Goal: Information Seeking & Learning: Understand process/instructions

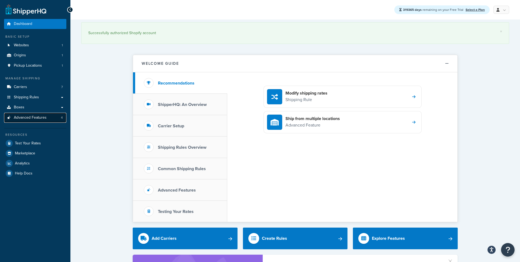
click at [34, 118] on span "Advanced Features" at bounding box center [30, 117] width 33 height 5
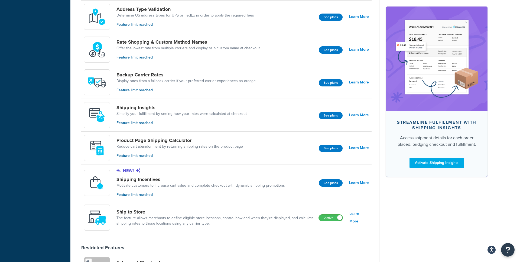
scroll to position [287, 0]
click at [326, 149] on button "See plans" at bounding box center [331, 147] width 24 height 7
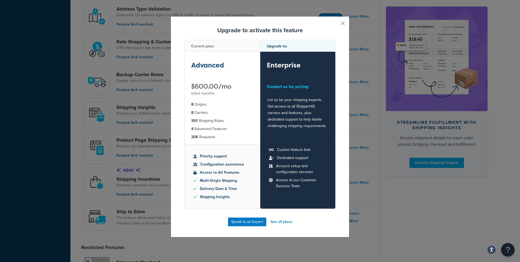
click at [222, 108] on ul "8 Origins 8 Carriers 100 Shipping Rules 4 Advanced Features 20K Requests" at bounding box center [222, 120] width 75 height 47
click at [336, 25] on button "button" at bounding box center [334, 25] width 1 height 1
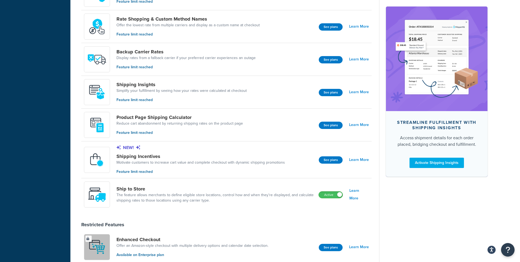
scroll to position [306, 0]
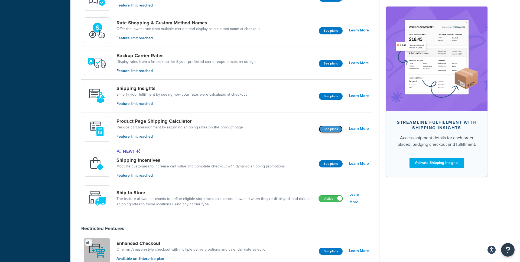
click at [327, 128] on button "See plans" at bounding box center [331, 128] width 24 height 7
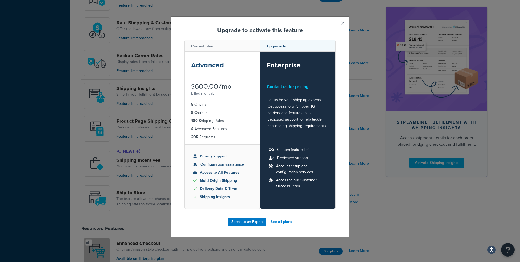
click at [225, 107] on li "8 Origins" at bounding box center [222, 105] width 62 height 6
click at [275, 222] on link "See all plans" at bounding box center [282, 222] width 22 height 8
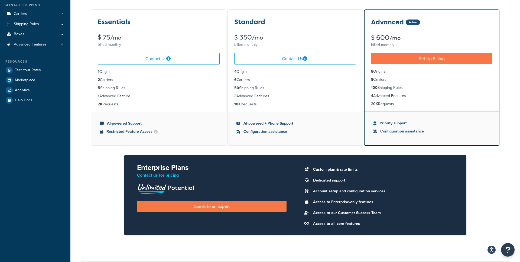
scroll to position [80, 0]
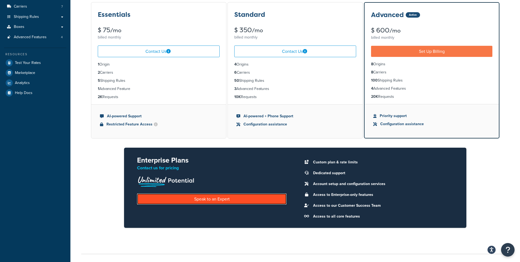
click at [226, 203] on link "Speak to an Expert" at bounding box center [212, 199] width 150 height 11
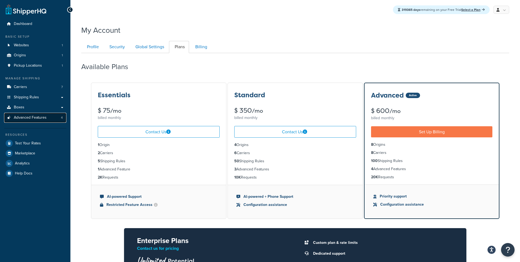
click at [36, 115] on link "Advanced Features 4" at bounding box center [35, 118] width 62 height 10
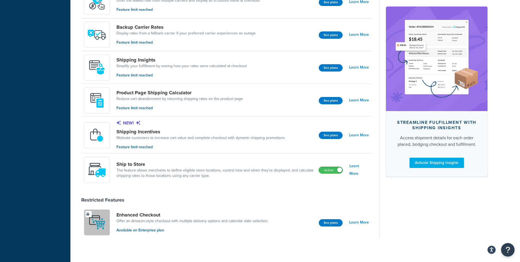
scroll to position [339, 0]
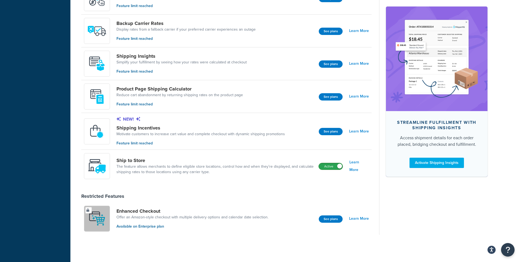
click at [322, 166] on label "Active" at bounding box center [331, 166] width 24 height 7
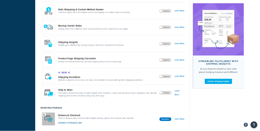
scroll to position [314, 0]
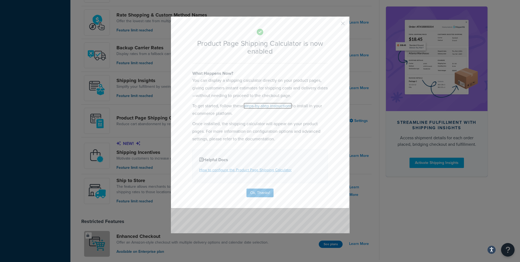
click at [272, 107] on link "steps-by-step instructions" at bounding box center [268, 106] width 49 height 6
click at [241, 124] on p "Once installed, the shipping calculator will appear on your product pages. For …" at bounding box center [260, 131] width 136 height 23
click at [242, 130] on p "Once installed, the shipping calculator will appear on your product pages. For …" at bounding box center [260, 131] width 136 height 23
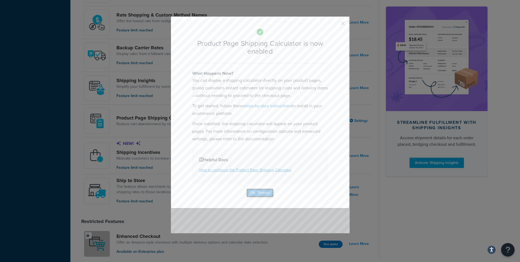
click at [256, 191] on button "Ok, Thanks!" at bounding box center [260, 193] width 27 height 9
